Goal: Task Accomplishment & Management: Complete application form

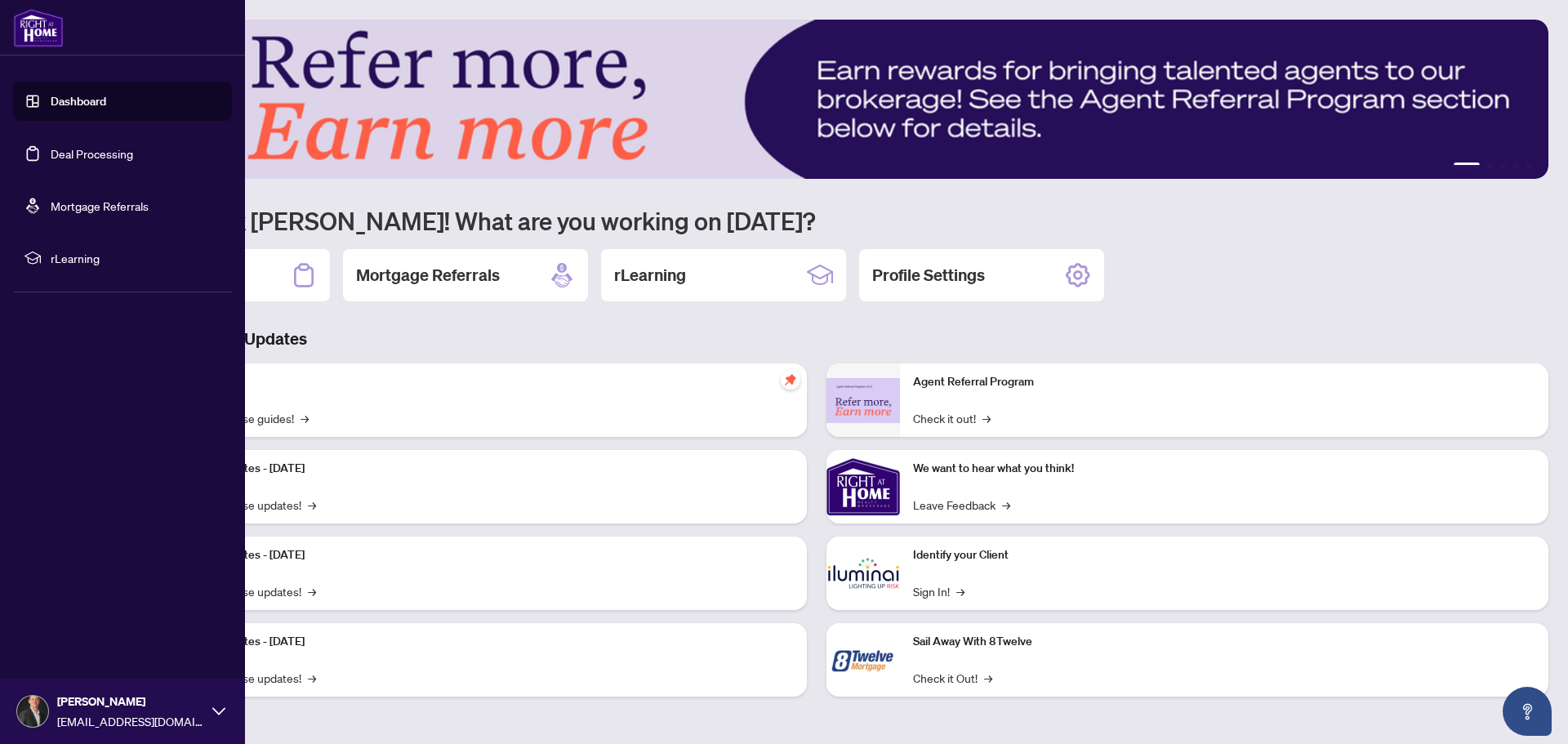
click at [60, 155] on link "Deal Processing" at bounding box center [92, 154] width 83 height 15
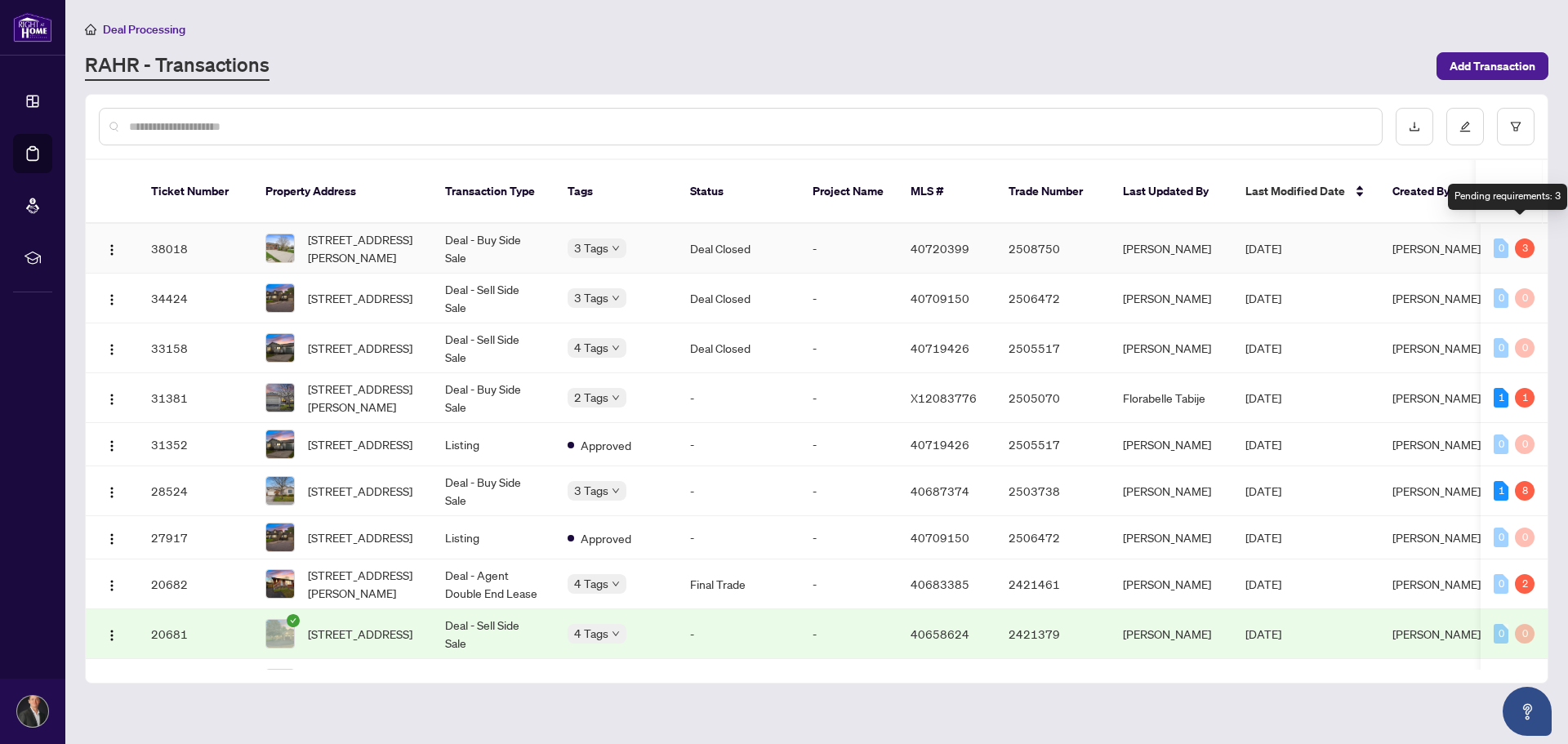
click at [1519, 238] on div "3" at bounding box center [1525, 248] width 20 height 20
click at [351, 230] on span "[STREET_ADDRESS][PERSON_NAME]" at bounding box center [363, 247] width 111 height 36
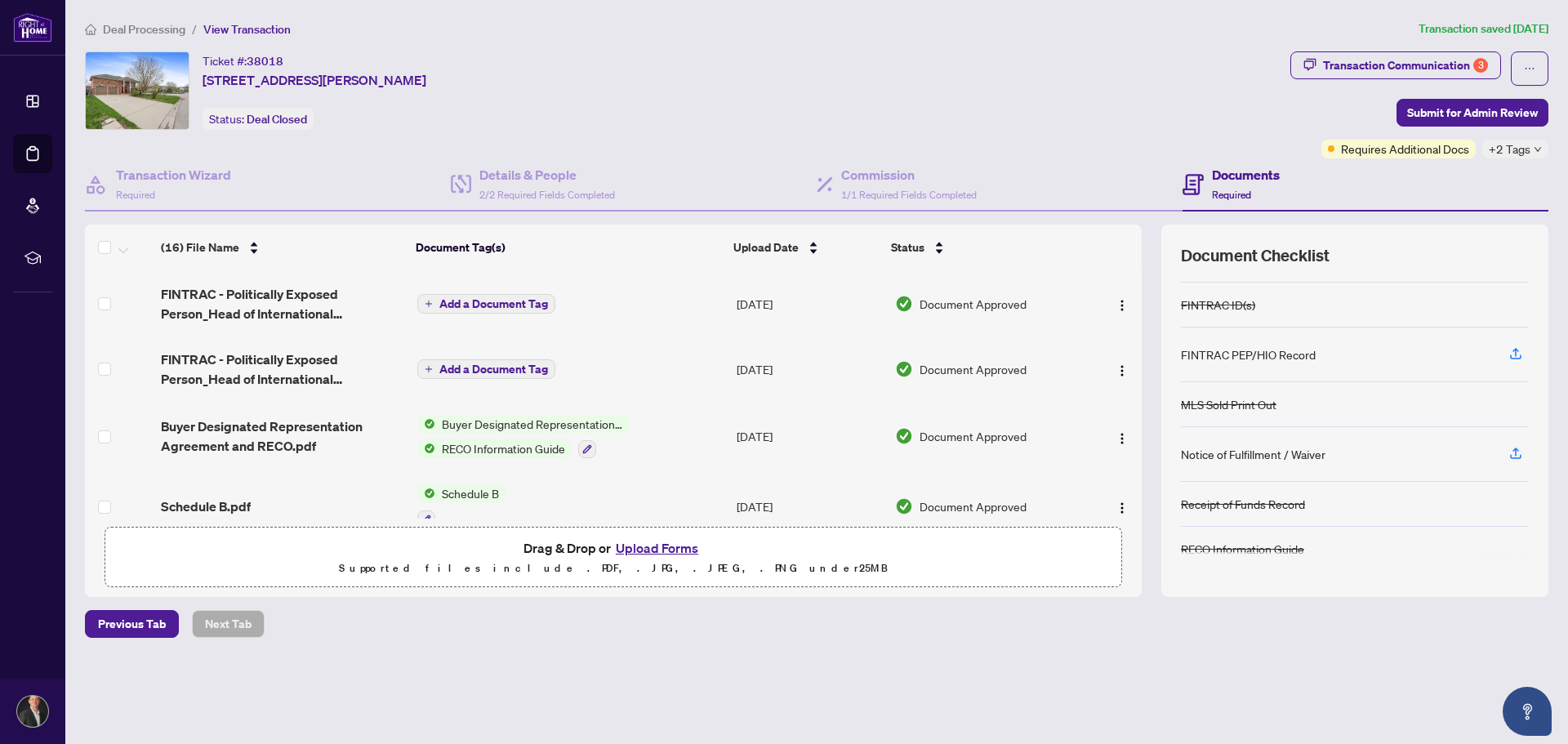
scroll to position [683, 0]
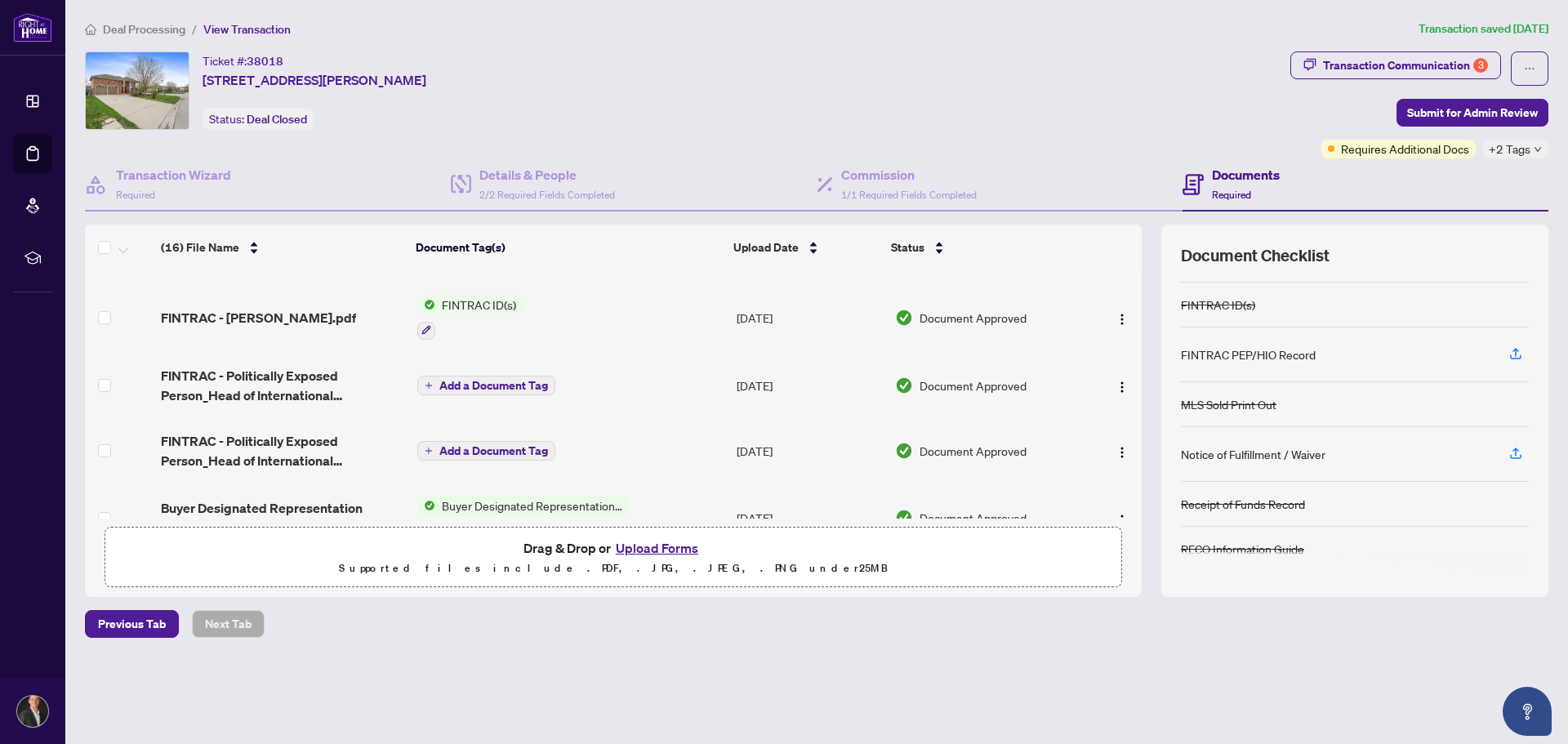
click at [482, 380] on span "Add a Document Tag" at bounding box center [493, 386] width 108 height 12
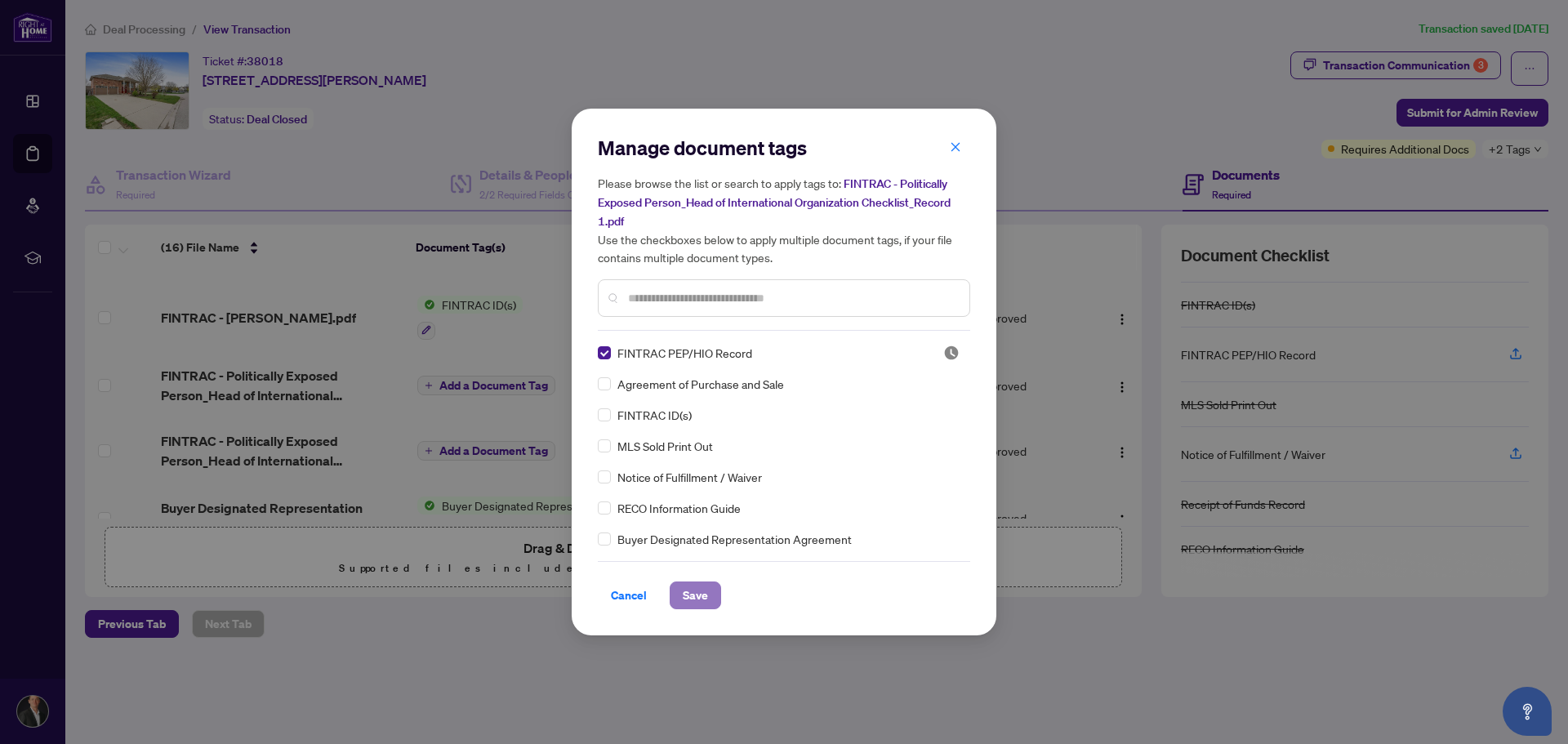
click at [693, 589] on span "Save" at bounding box center [695, 596] width 26 height 26
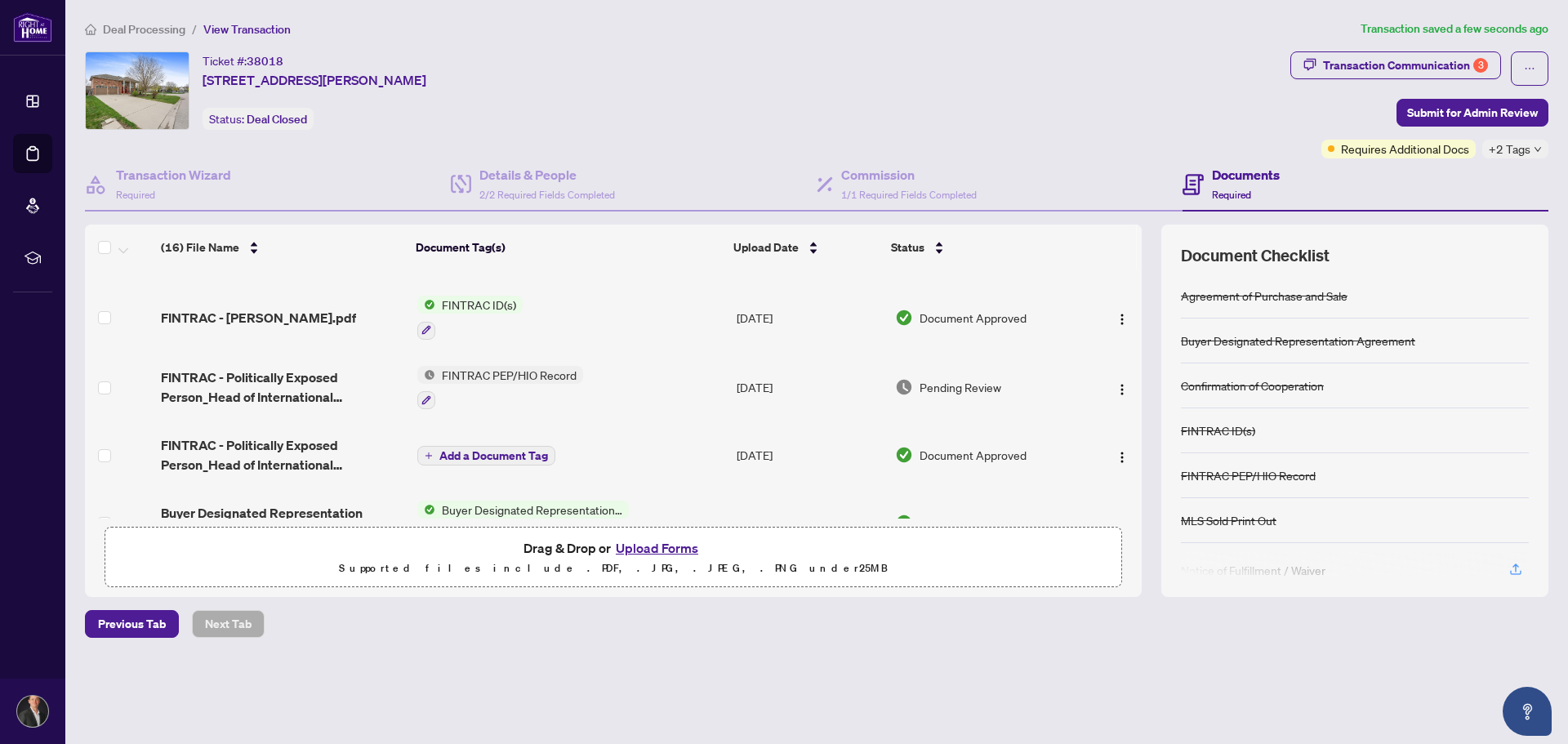
click at [500, 450] on span "Add a Document Tag" at bounding box center [493, 456] width 108 height 12
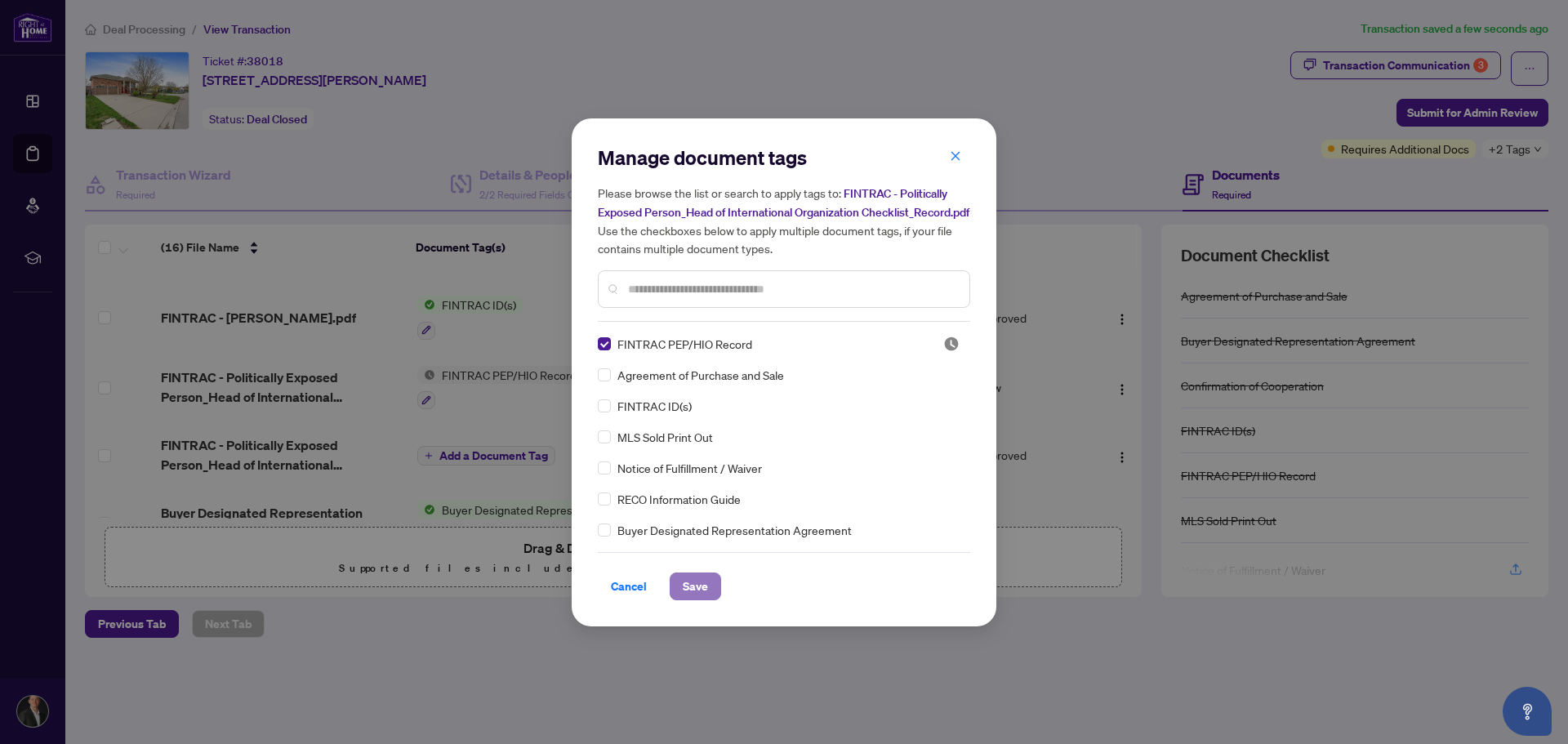
click at [687, 594] on span "Save" at bounding box center [695, 587] width 26 height 26
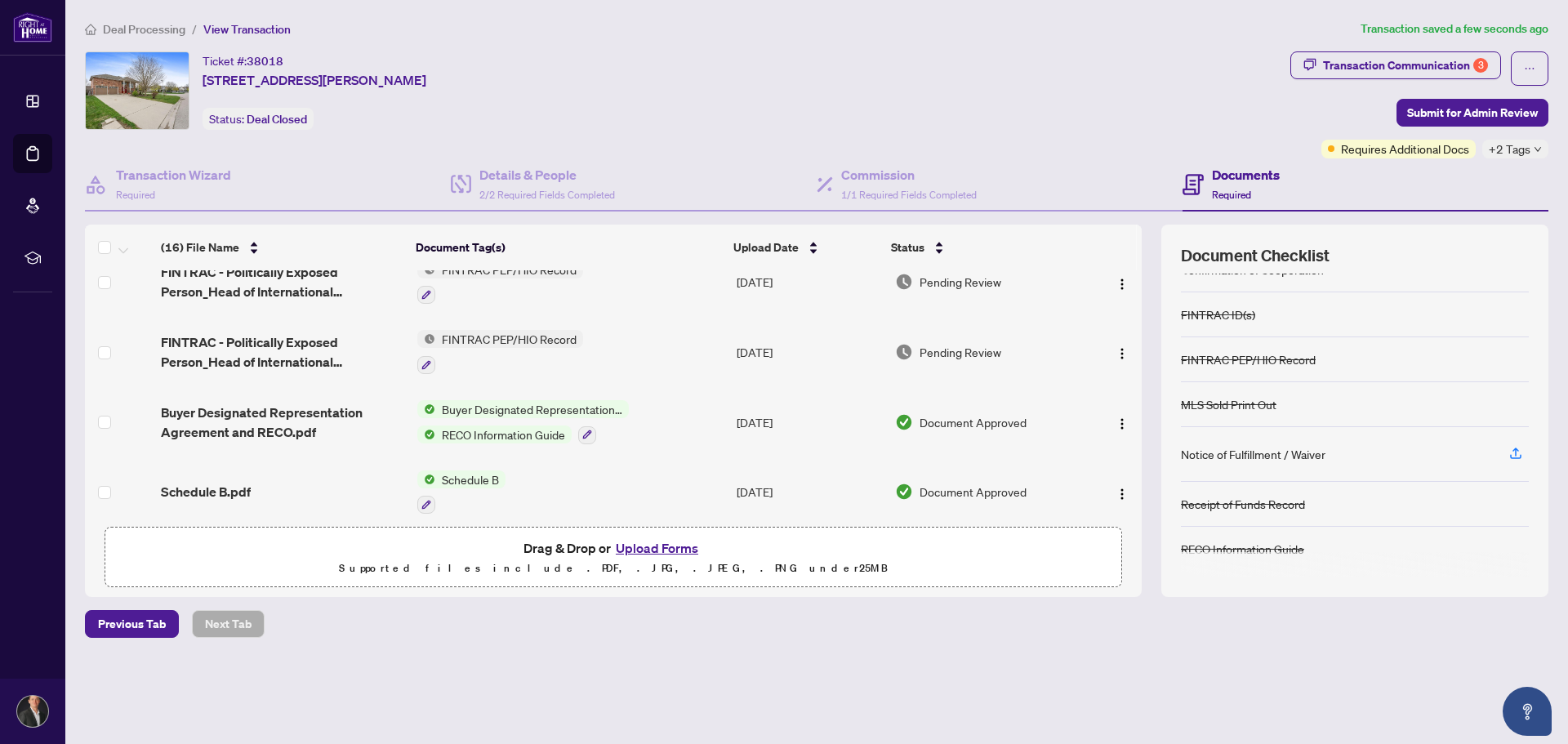
scroll to position [854, 0]
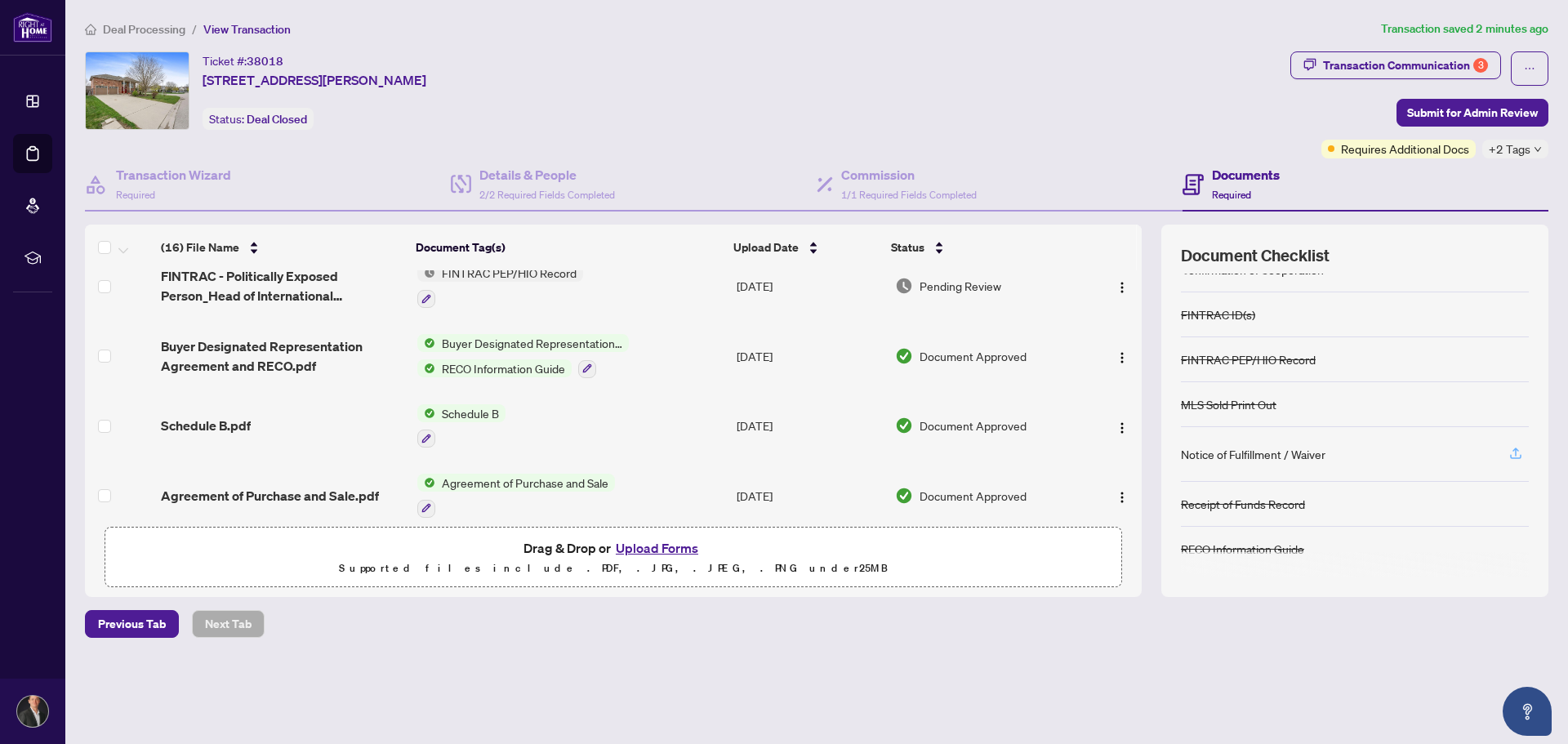
click at [1519, 454] on icon "button" at bounding box center [1516, 454] width 15 height 15
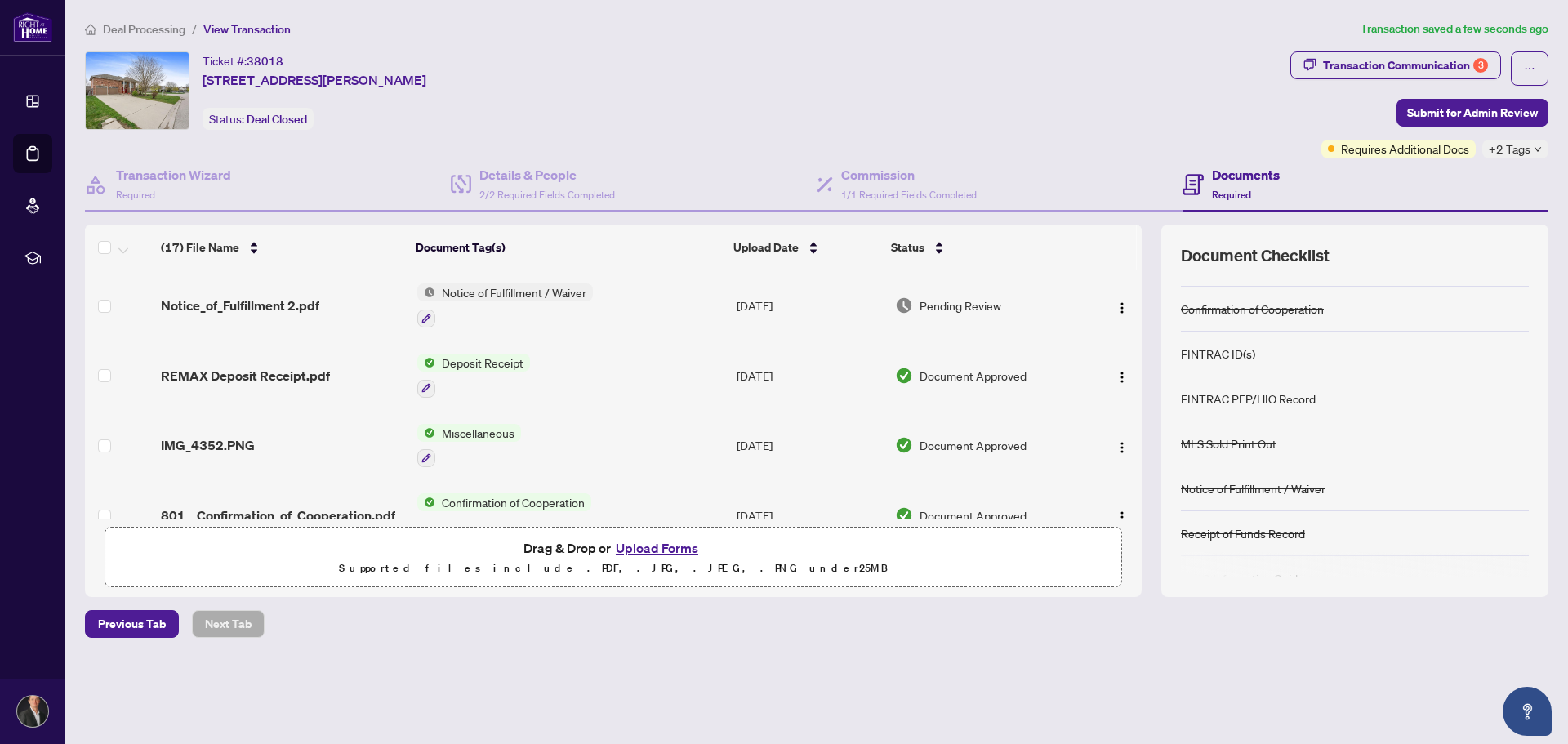
scroll to position [106, 0]
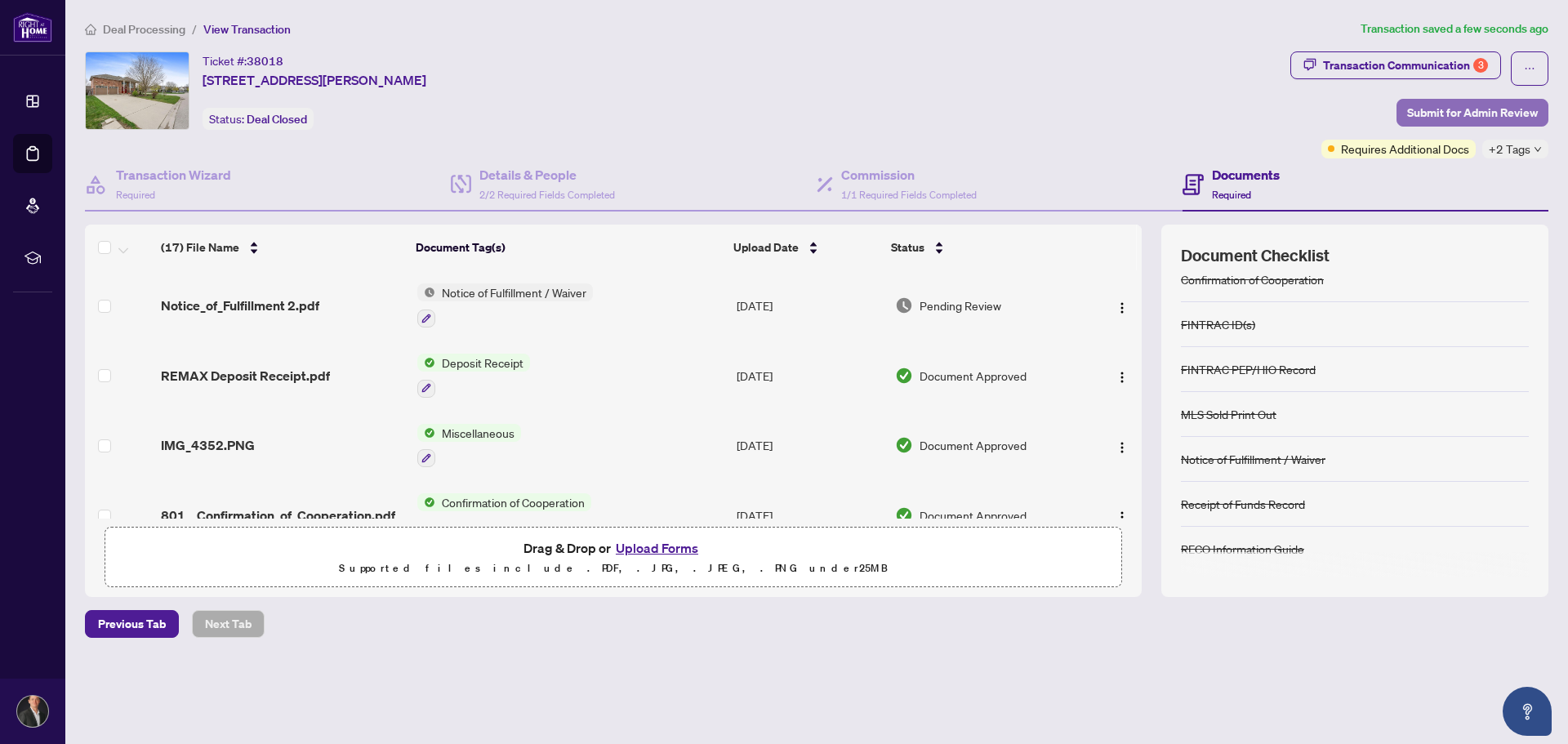
click at [1428, 117] on span "Submit for Admin Review" at bounding box center [1473, 113] width 131 height 26
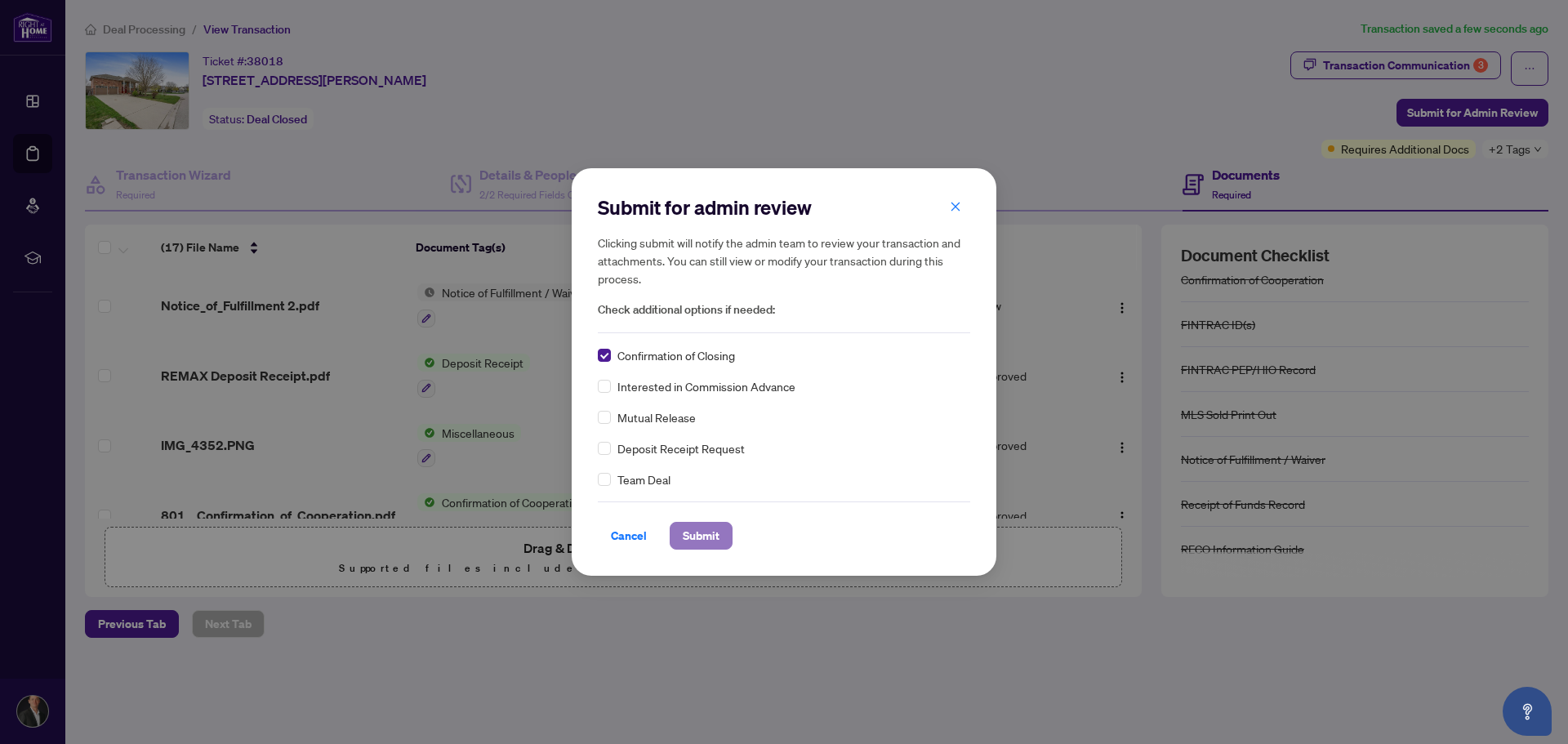
click at [688, 532] on span "Submit" at bounding box center [701, 536] width 36 height 26
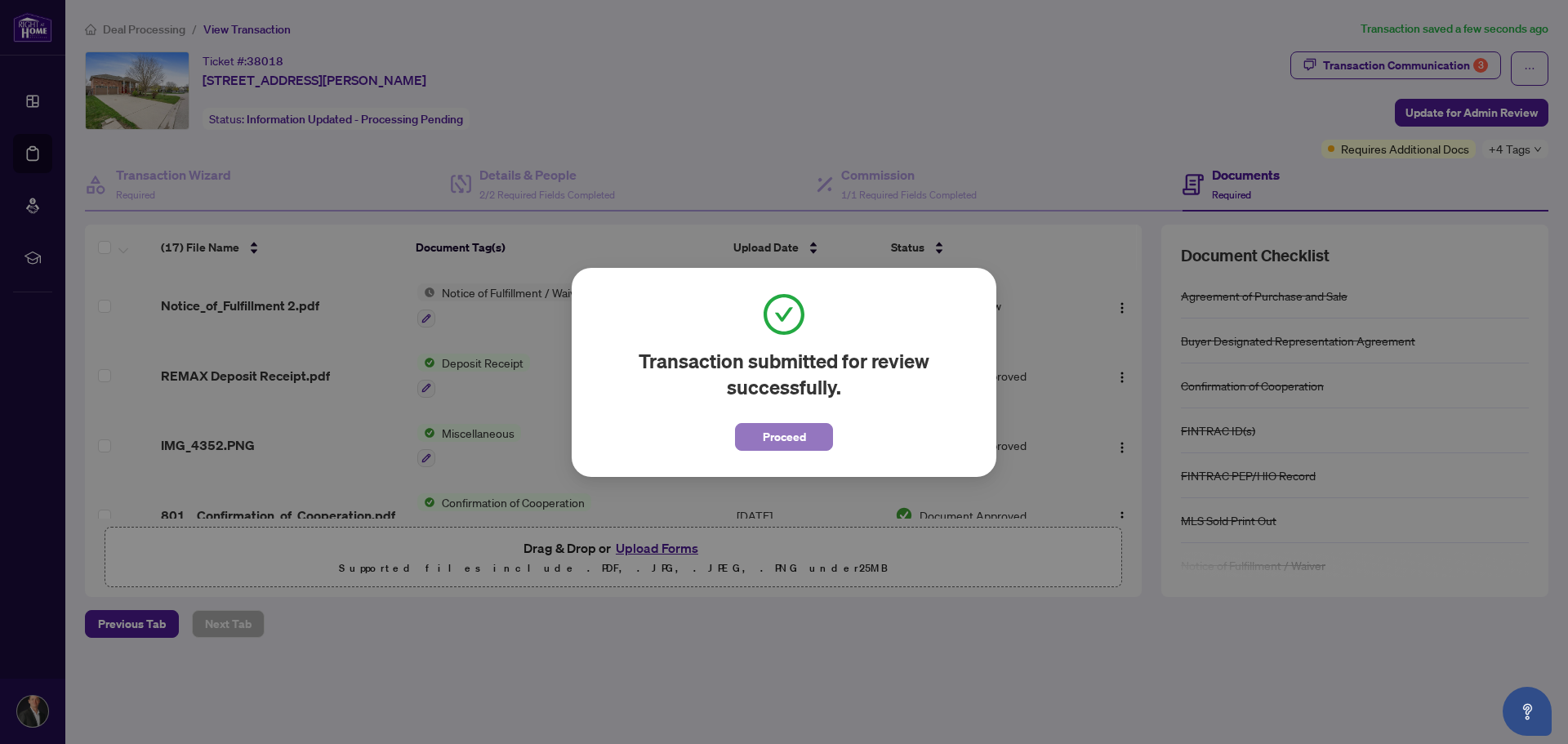
click at [803, 440] on span "Proceed" at bounding box center [784, 437] width 43 height 26
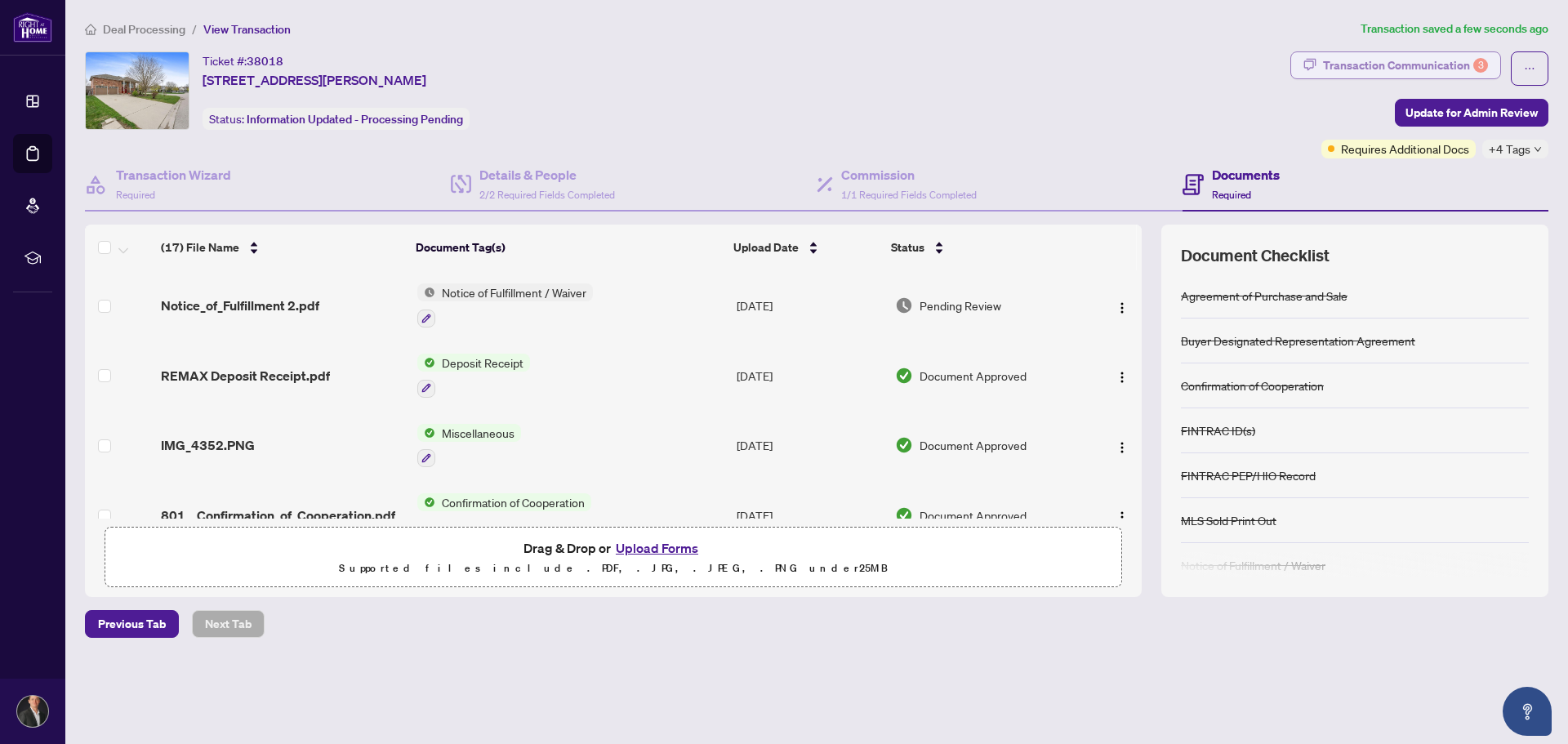
click at [1389, 66] on div "Transaction Communication 3" at bounding box center [1405, 65] width 165 height 26
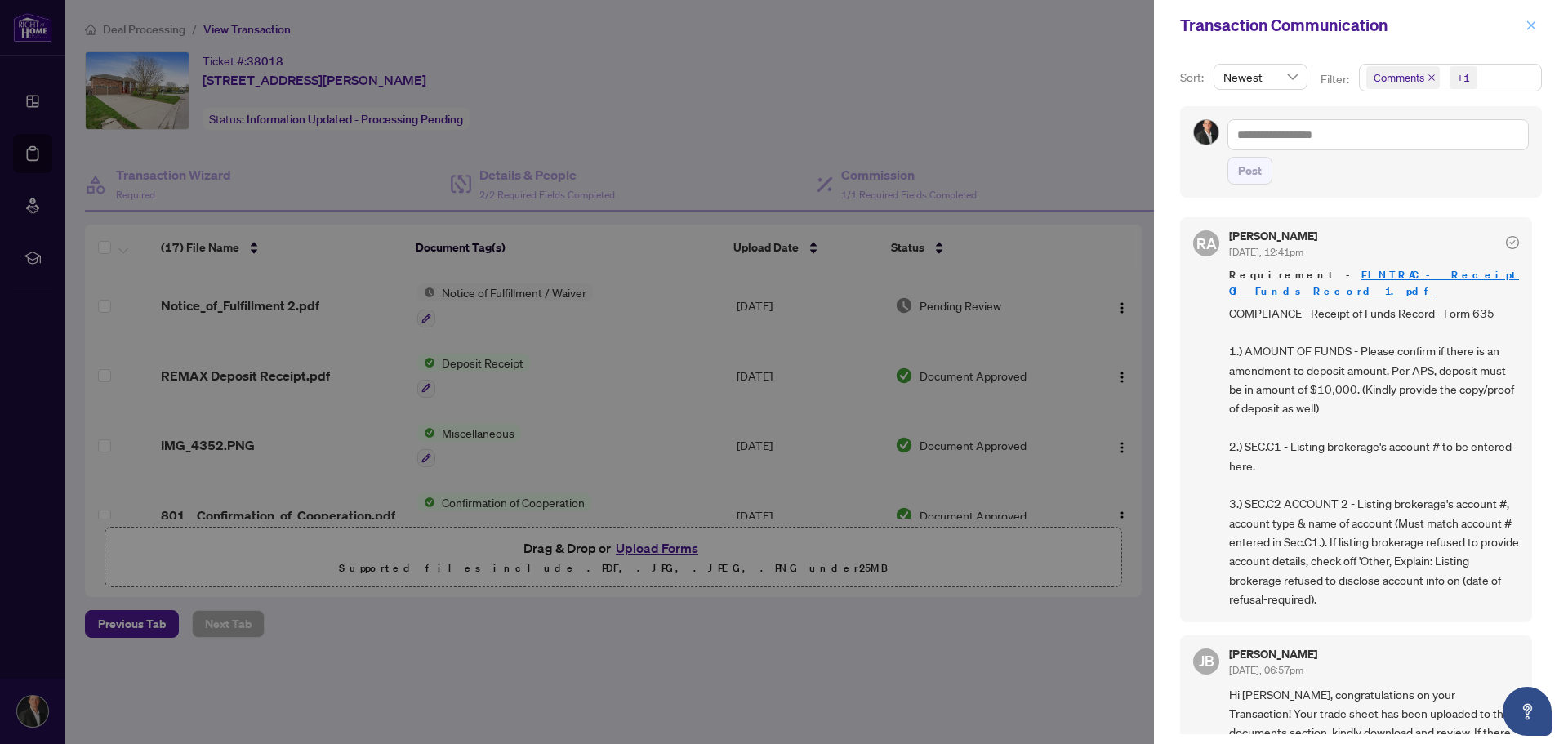
click at [1531, 28] on icon "close" at bounding box center [1532, 26] width 12 height 12
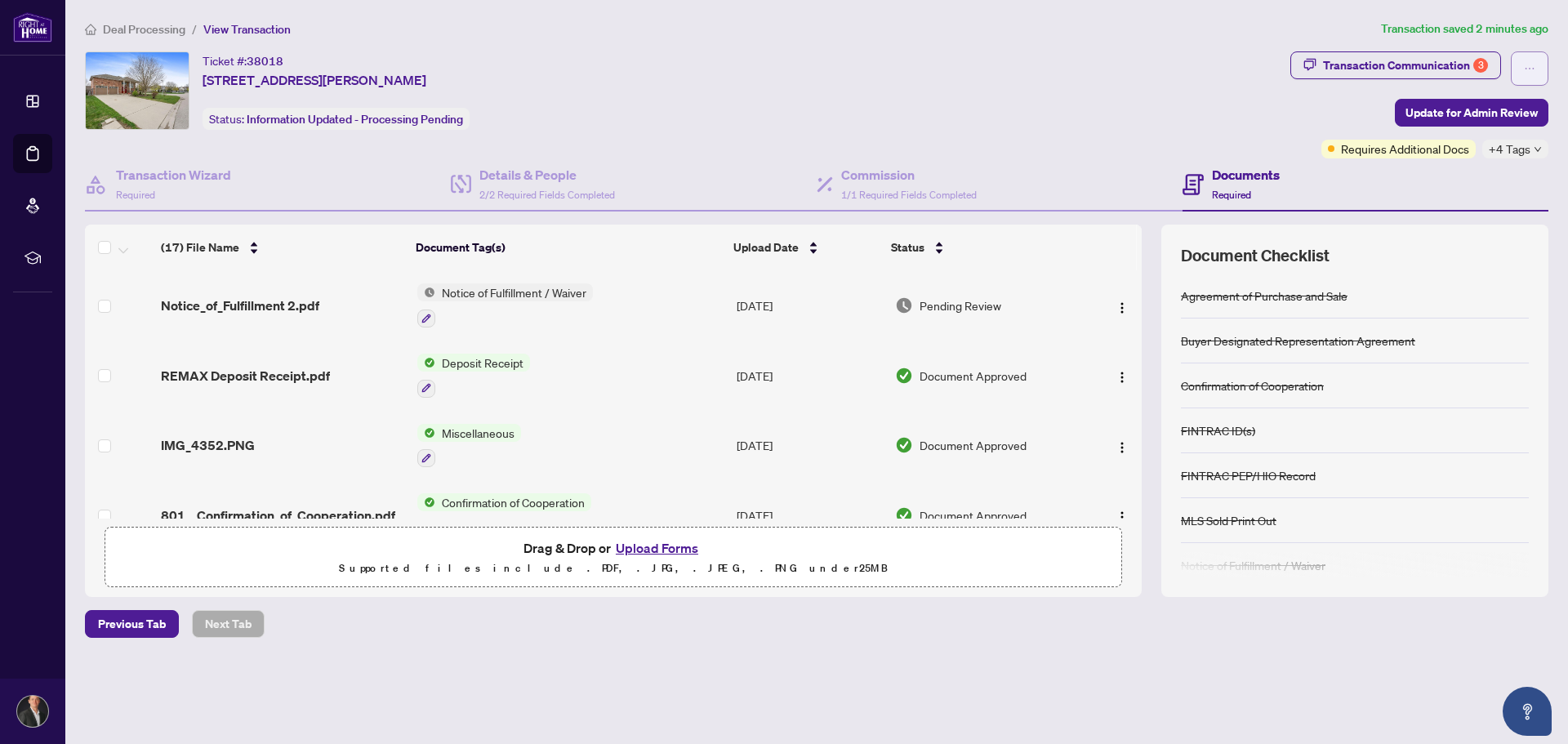
click at [1525, 66] on icon "ellipsis" at bounding box center [1530, 69] width 12 height 12
click at [1191, 106] on div "Ticket #: 38018 [STREET_ADDRESS][PERSON_NAME] Status: Information Updated - Pro…" at bounding box center [684, 90] width 1199 height 79
click at [1514, 146] on span "+4 Tags" at bounding box center [1509, 149] width 41 height 19
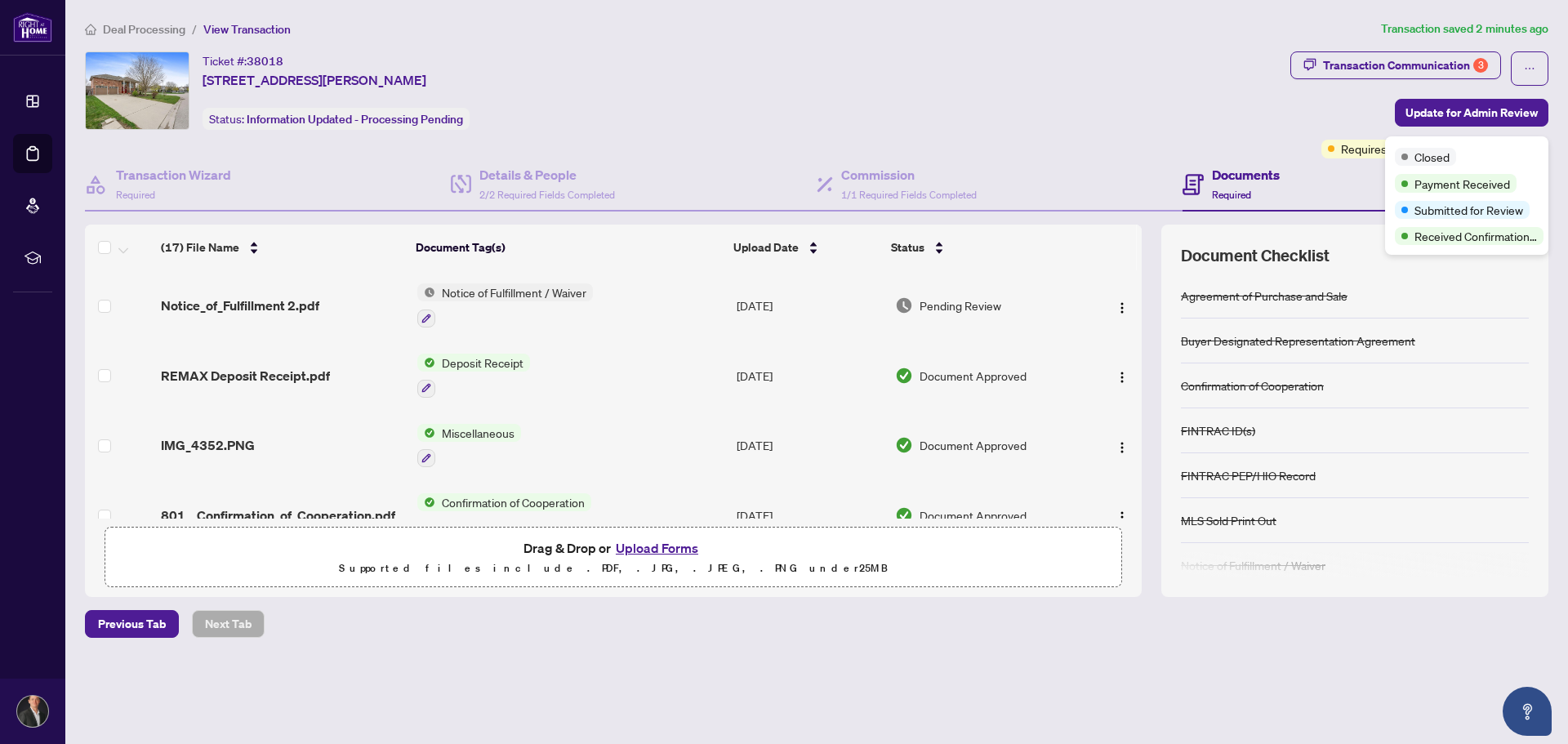
click at [1201, 72] on div "Ticket #: 38018 [STREET_ADDRESS][PERSON_NAME] Status: Information Updated - Pro…" at bounding box center [684, 90] width 1199 height 79
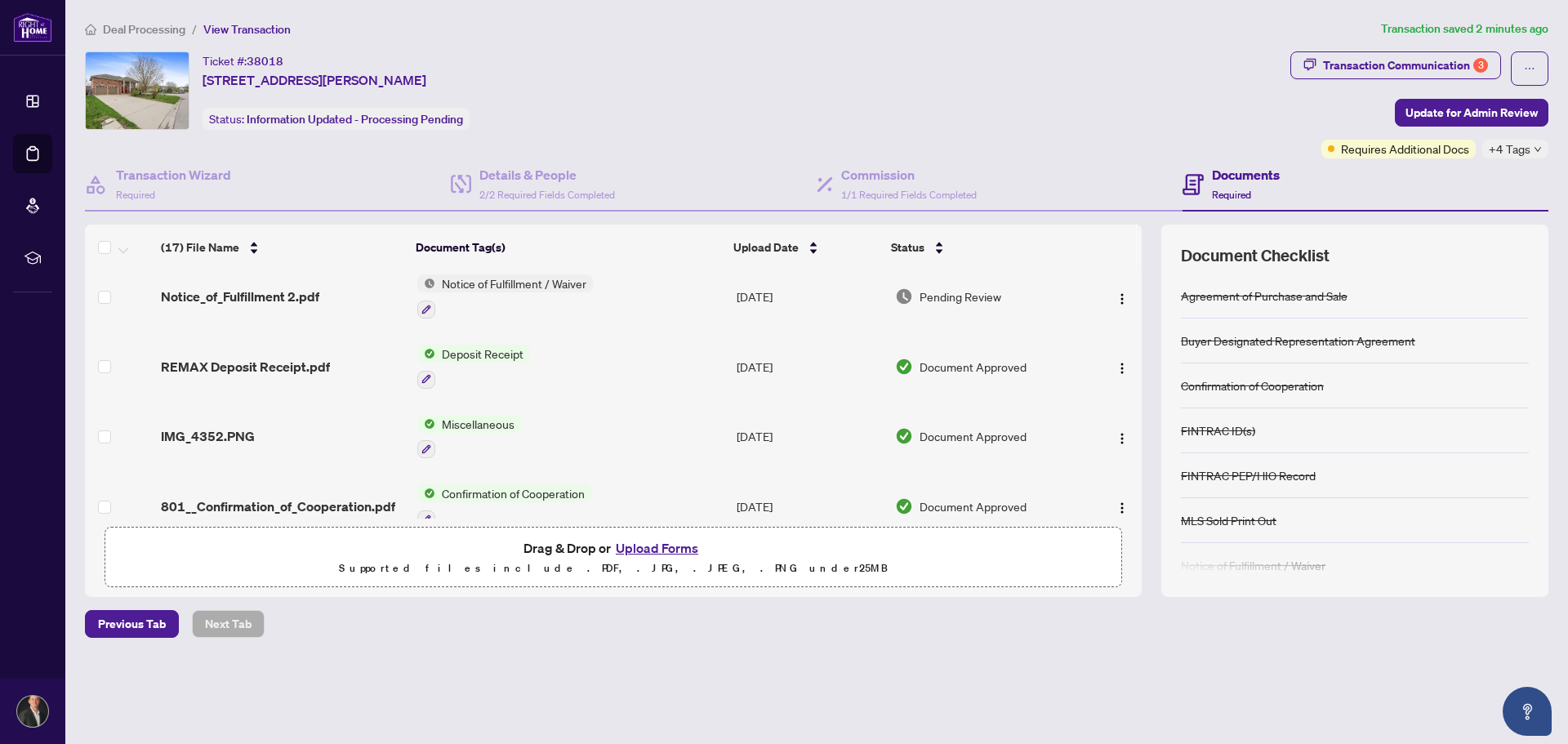
scroll to position [0, 0]
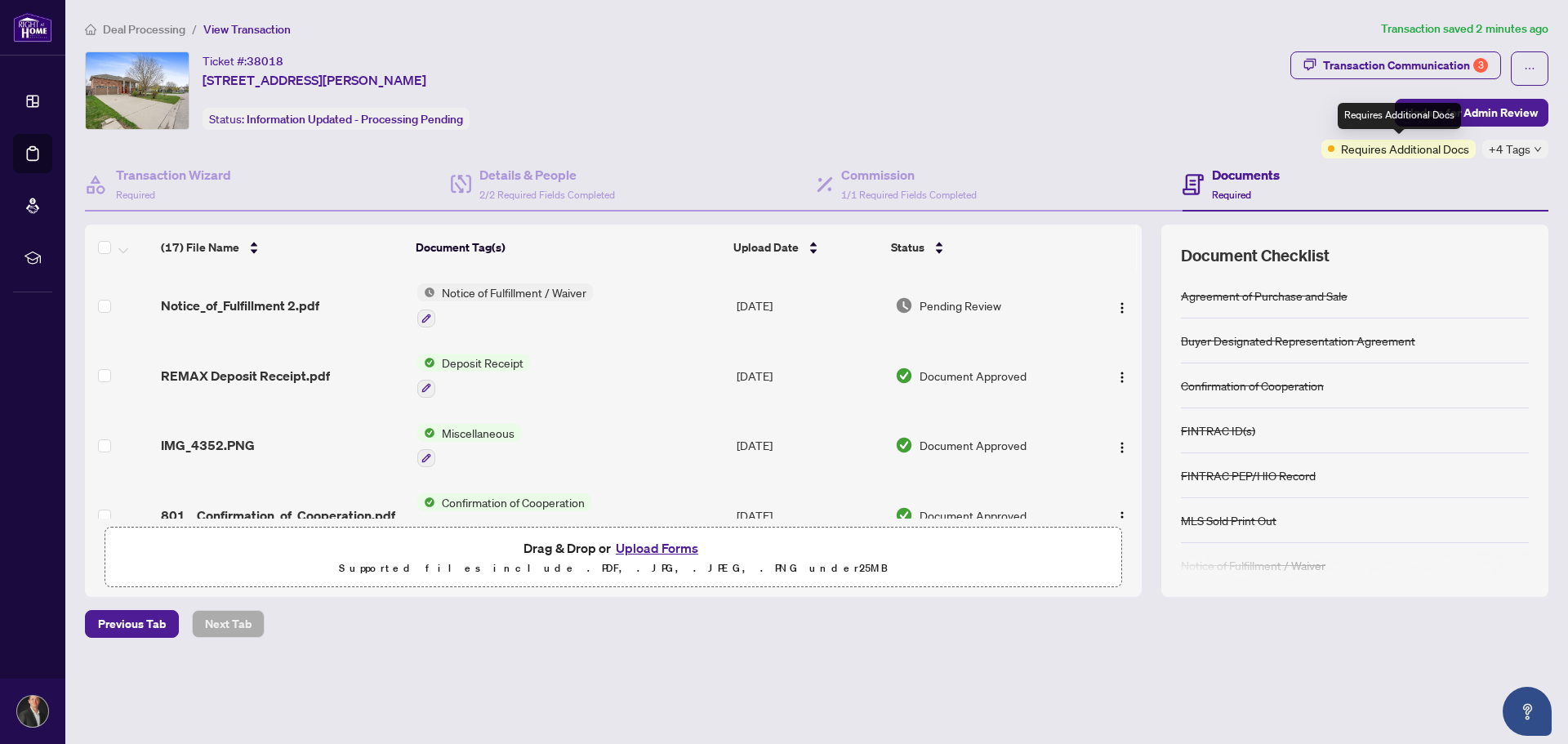
click at [1384, 151] on span "Requires Additional Docs" at bounding box center [1405, 149] width 128 height 18
click at [1459, 57] on div "Transaction Communication 3" at bounding box center [1405, 65] width 165 height 26
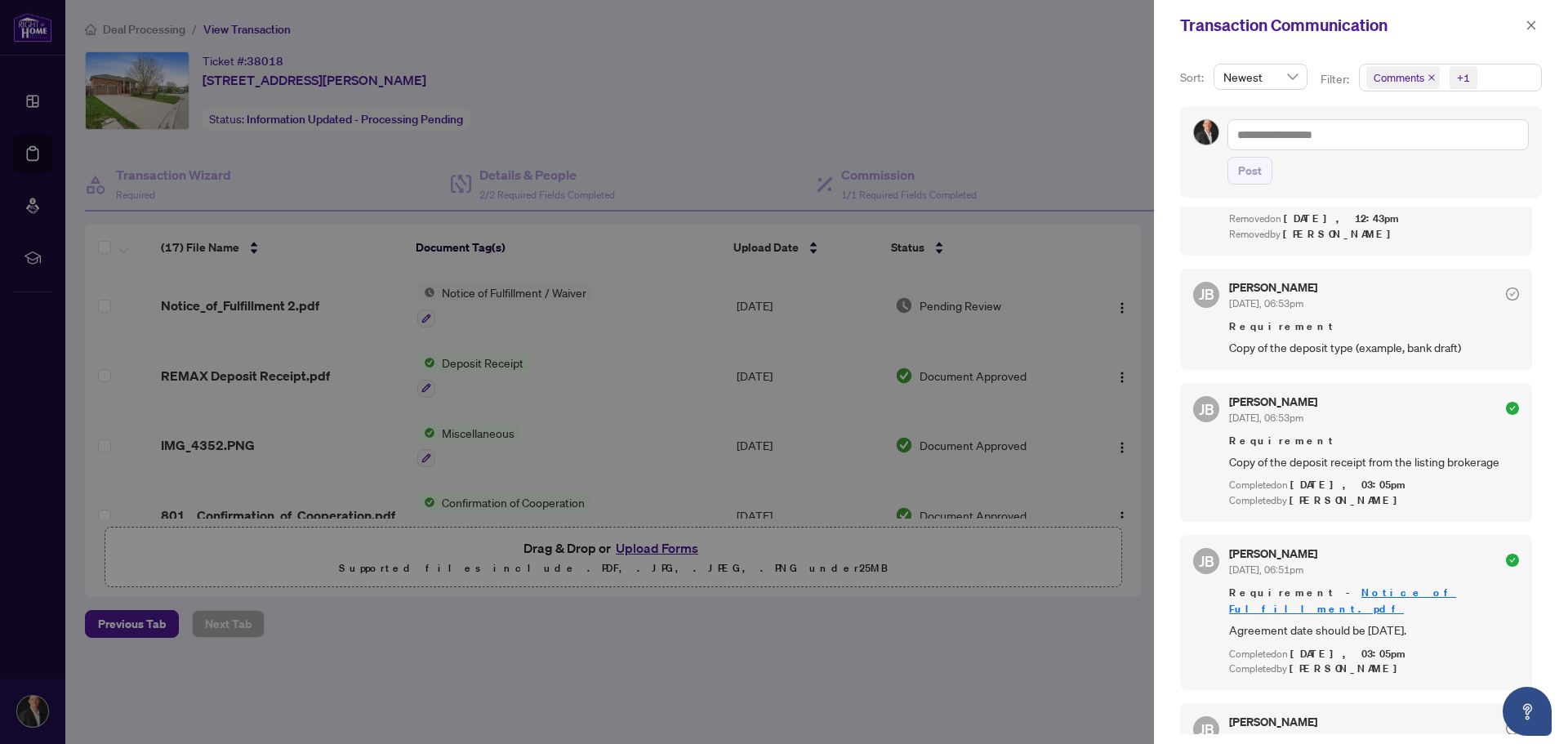
scroll to position [1201, 0]
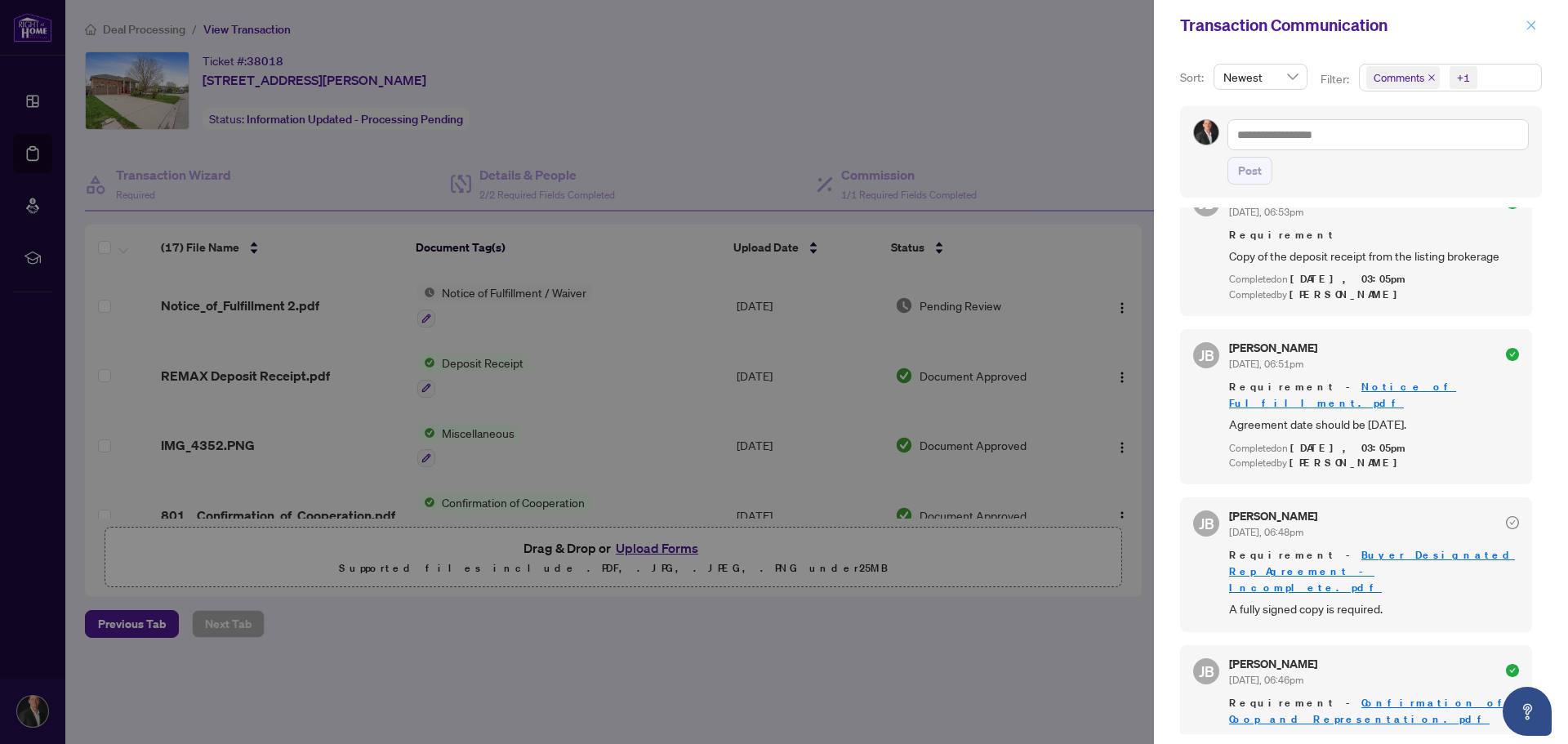
click at [1525, 27] on button "button" at bounding box center [1532, 26] width 22 height 20
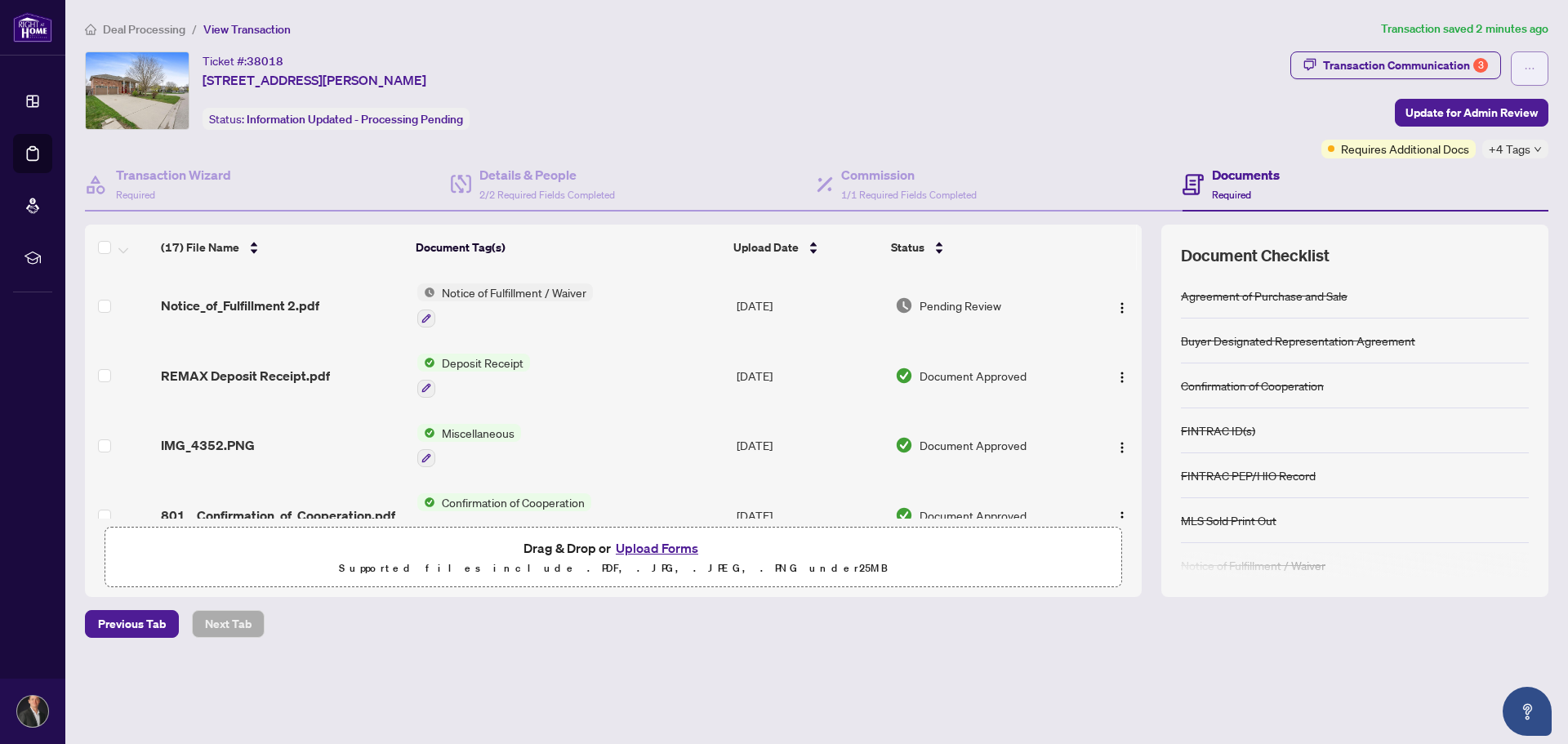
click at [1518, 71] on button "button" at bounding box center [1529, 68] width 37 height 34
click at [1270, 121] on div "Ticket #: 38018 [STREET_ADDRESS][PERSON_NAME] Status: Information Updated - Pro…" at bounding box center [684, 90] width 1199 height 79
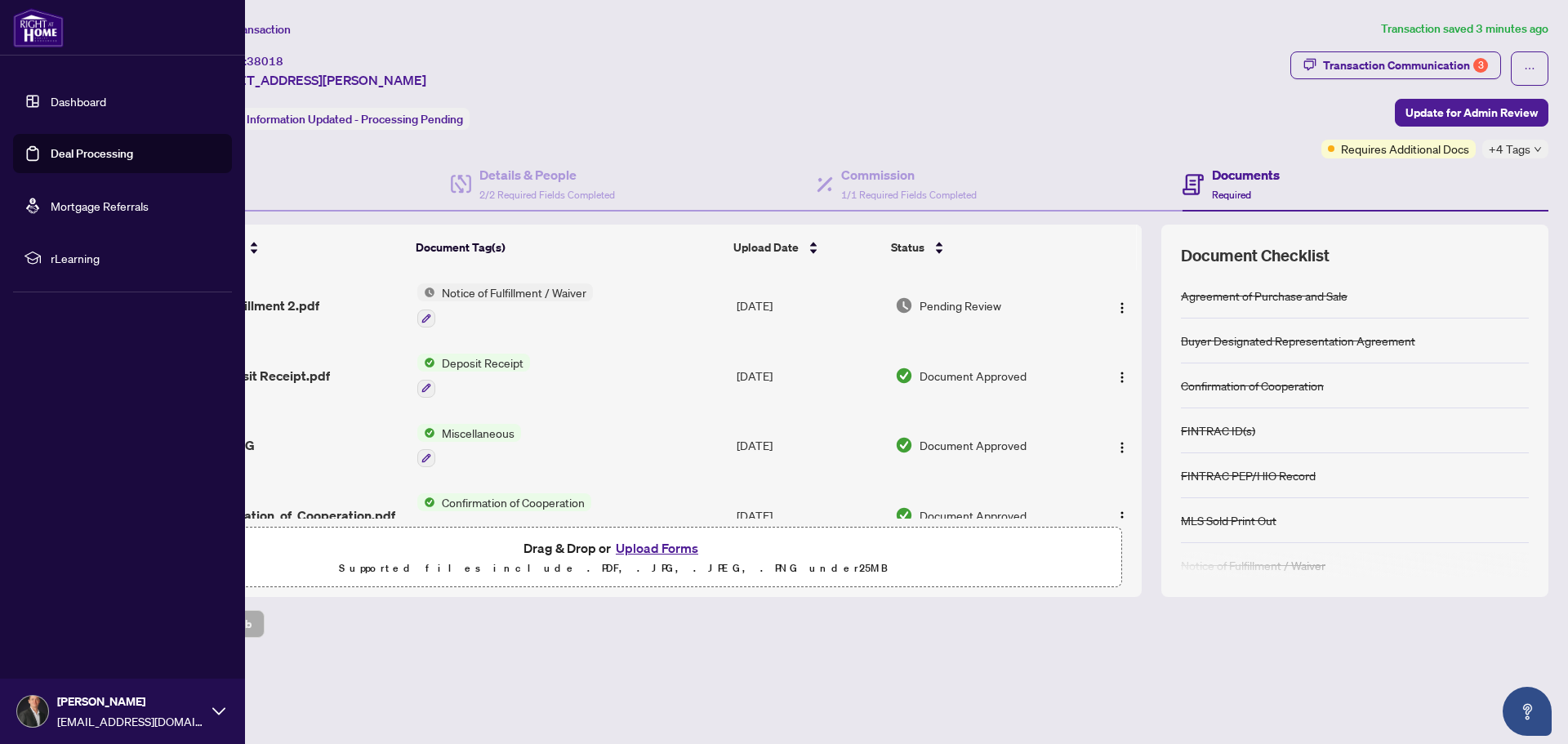
drag, startPoint x: 25, startPoint y: 104, endPoint x: 57, endPoint y: 102, distance: 32.1
click at [50, 103] on link "Dashboard" at bounding box center [78, 101] width 55 height 15
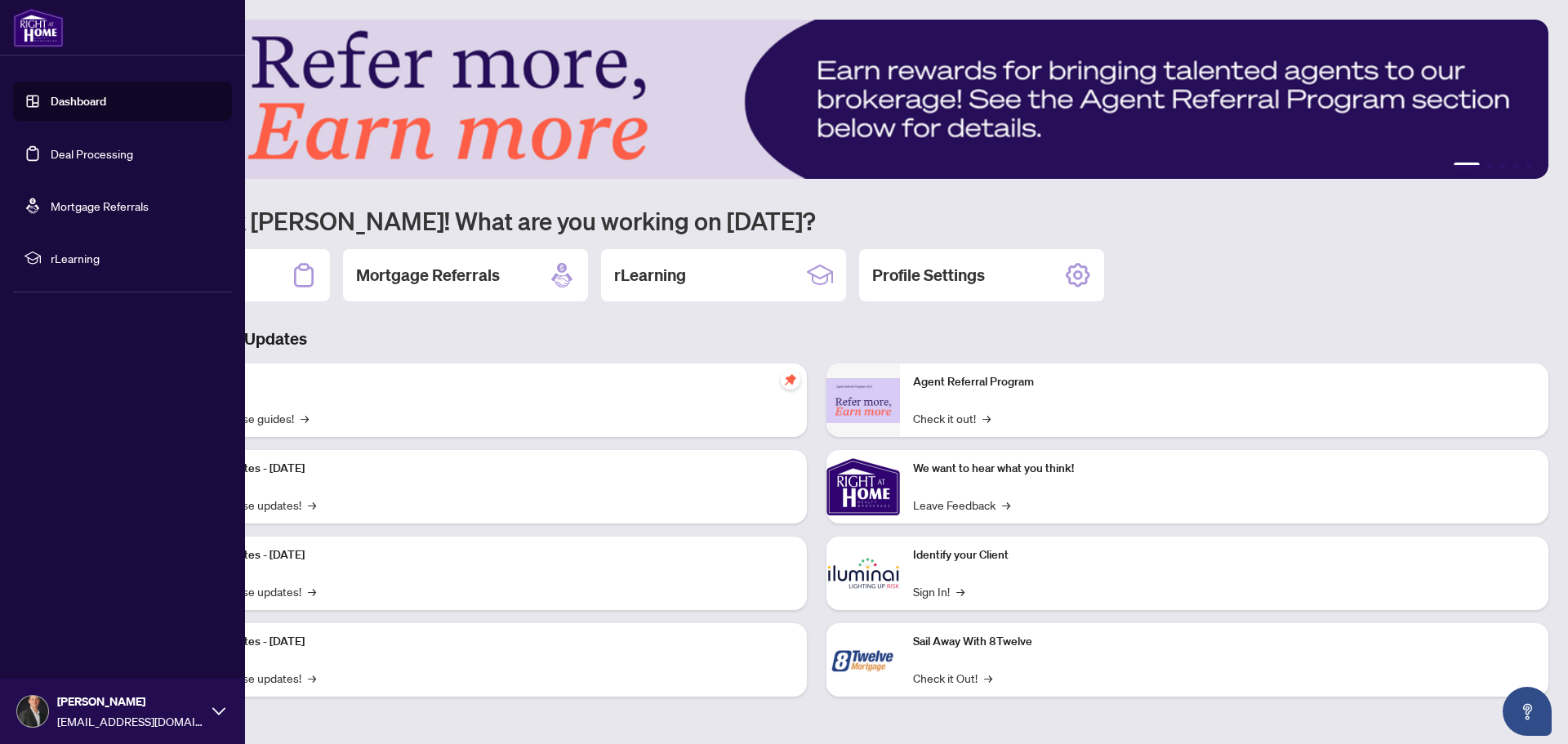
click at [107, 714] on span "[EMAIL_ADDRESS][DOMAIN_NAME]" at bounding box center [131, 722] width 147 height 18
click at [103, 612] on button "Logout" at bounding box center [122, 614] width 219 height 28
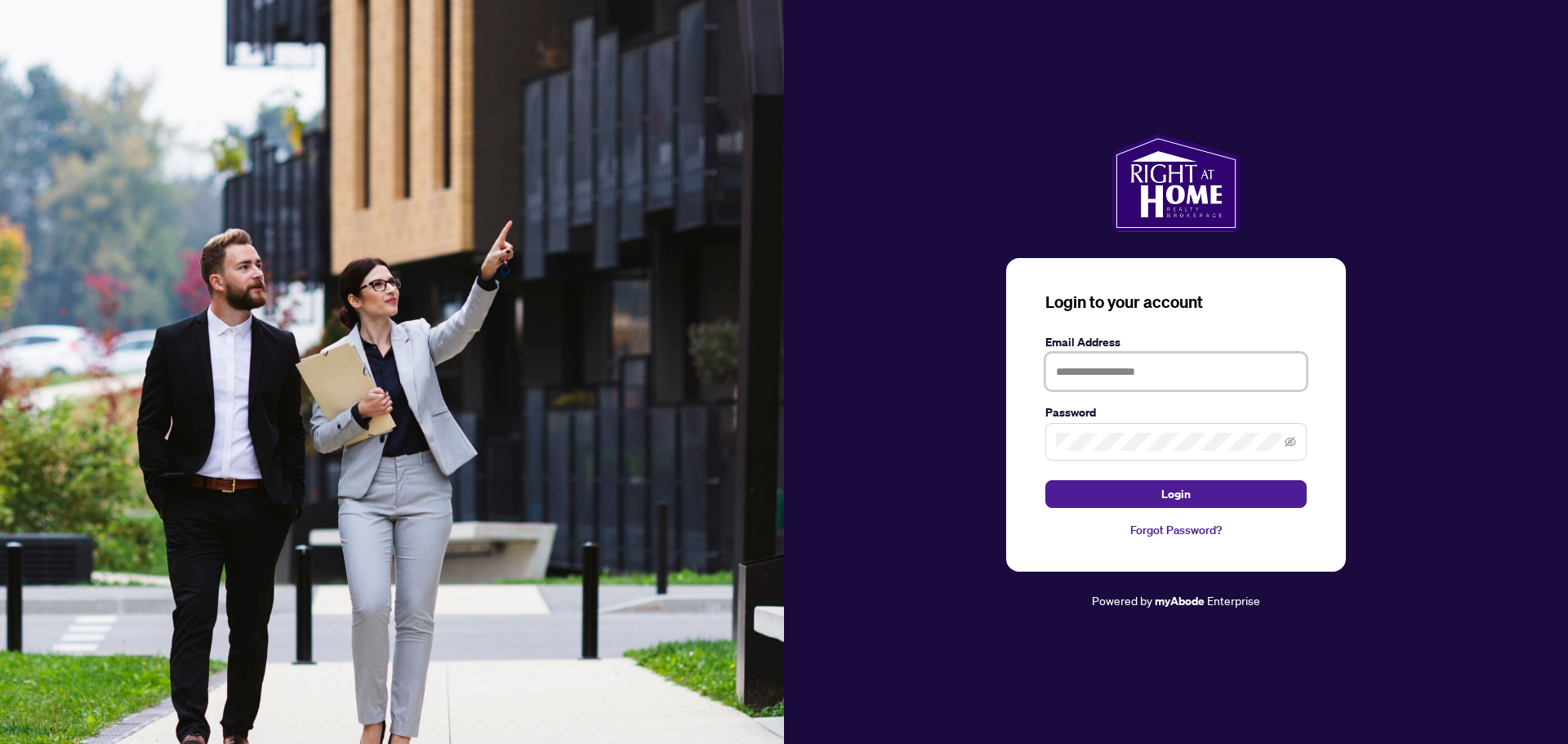
type input "**********"
